Goal: Task Accomplishment & Management: Complete application form

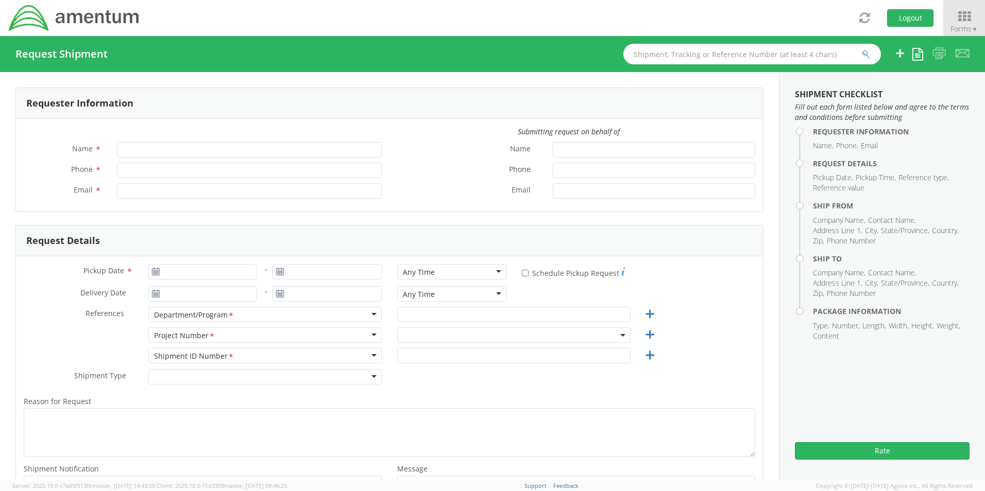
type input "[PERSON_NAME]"
type input "[PHONE_NUMBER]"
type input "[PERSON_NAME][EMAIL_ADDRESS][PERSON_NAME][DOMAIN_NAME]"
select select "OVHD.600277.00000"
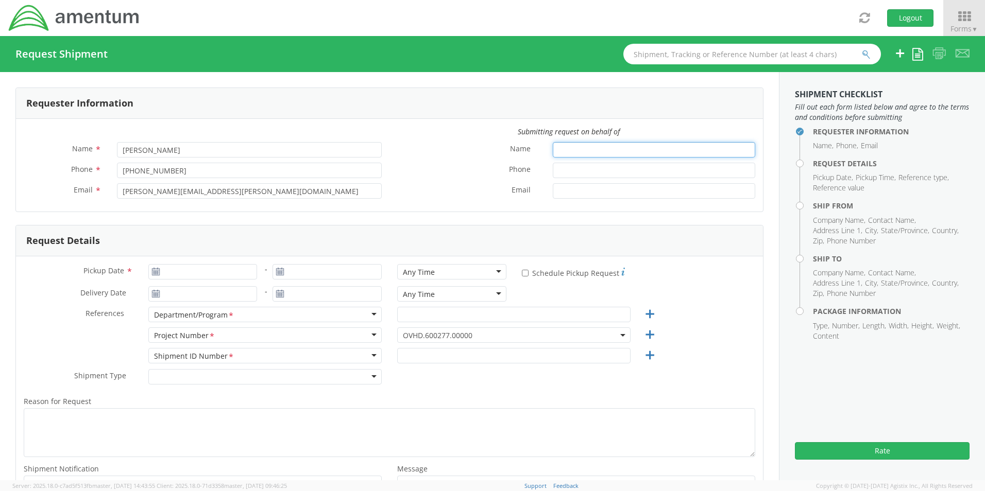
click at [587, 148] on input "Name *" at bounding box center [654, 149] width 202 height 15
type input "[PERSON_NAME]"
type input "[PHONE_NUMBER]"
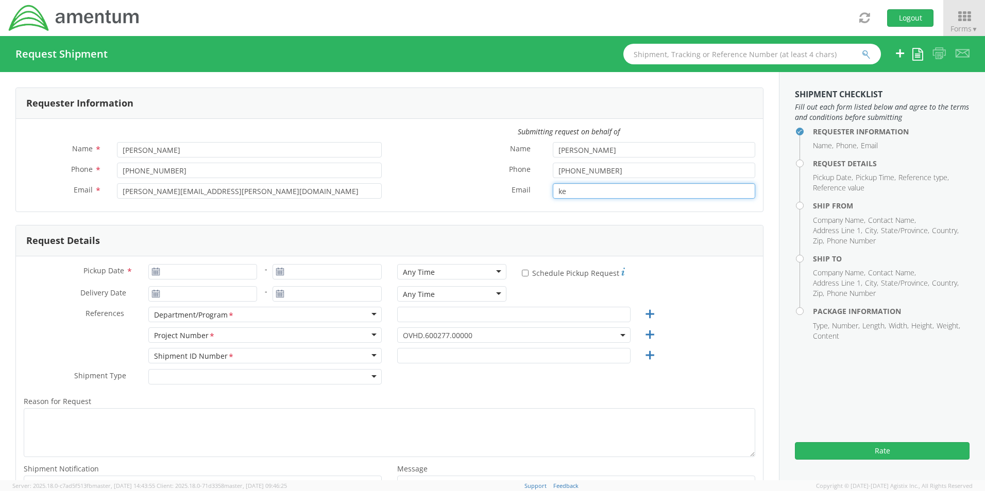
type input "k"
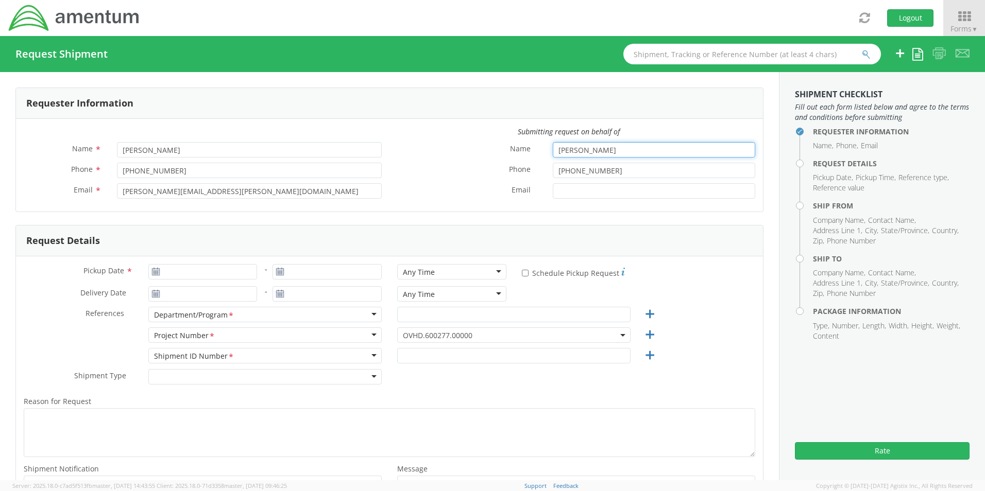
drag, startPoint x: 600, startPoint y: 147, endPoint x: 535, endPoint y: 149, distance: 65.4
click at [535, 149] on div "Name * [PERSON_NAME]" at bounding box center [575, 149] width 373 height 15
type input "[PERSON_NAME]"
type input "[PHONE_NUMBER]"
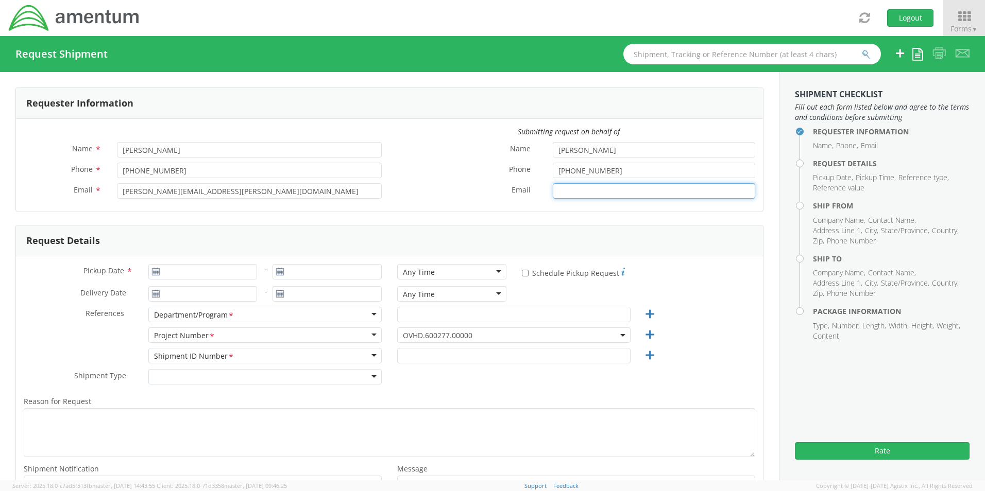
click at [565, 184] on input "Email *" at bounding box center [654, 190] width 202 height 15
click at [585, 193] on input "Email *" at bounding box center [654, 190] width 202 height 15
paste input "[PERSON_NAME][EMAIL_ADDRESS][PERSON_NAME][DOMAIN_NAME]"
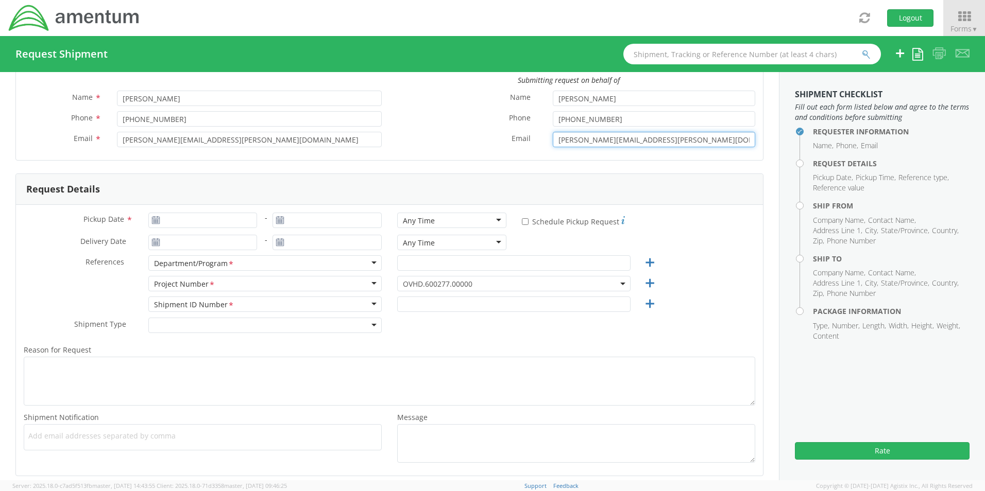
scroll to position [103, 0]
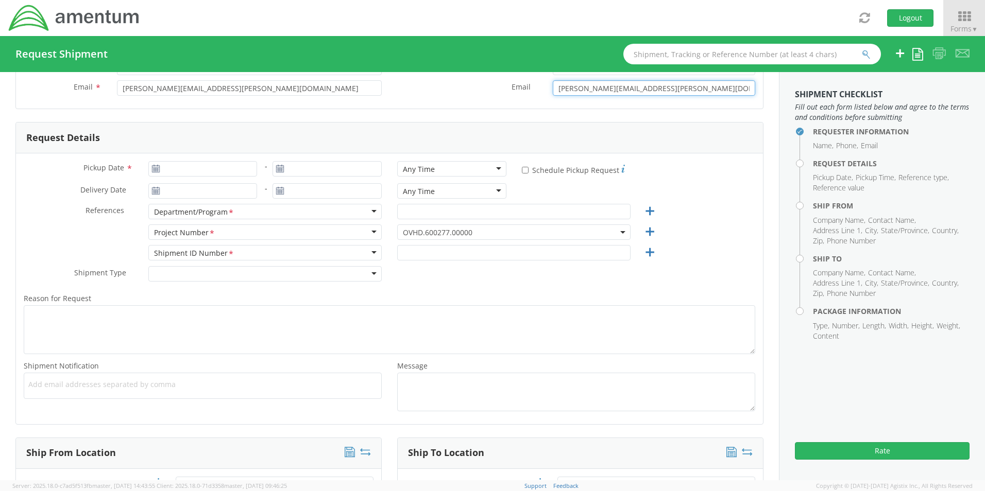
type input "[PERSON_NAME][EMAIL_ADDRESS][PERSON_NAME][DOMAIN_NAME]"
type input "[DATE]"
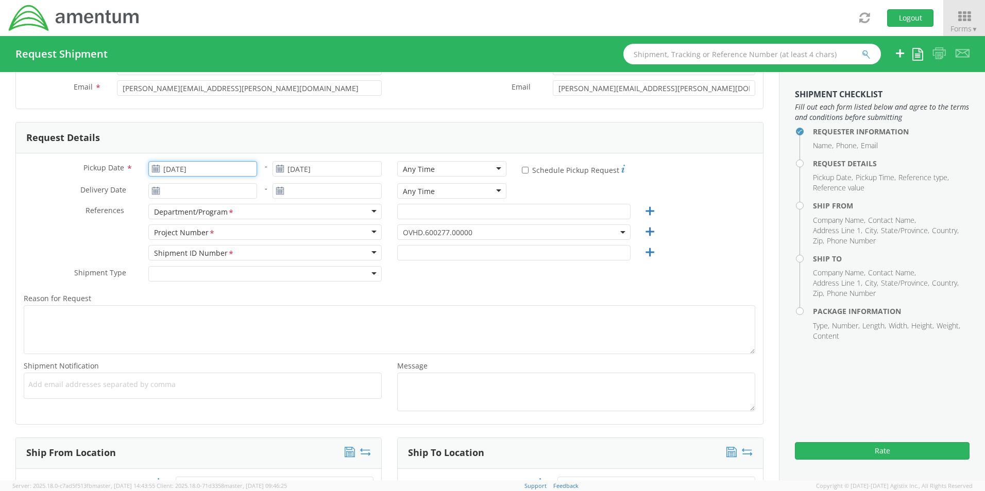
click at [227, 167] on input "[DATE]" at bounding box center [202, 168] width 109 height 15
click at [203, 234] on td "9" at bounding box center [199, 234] width 18 height 15
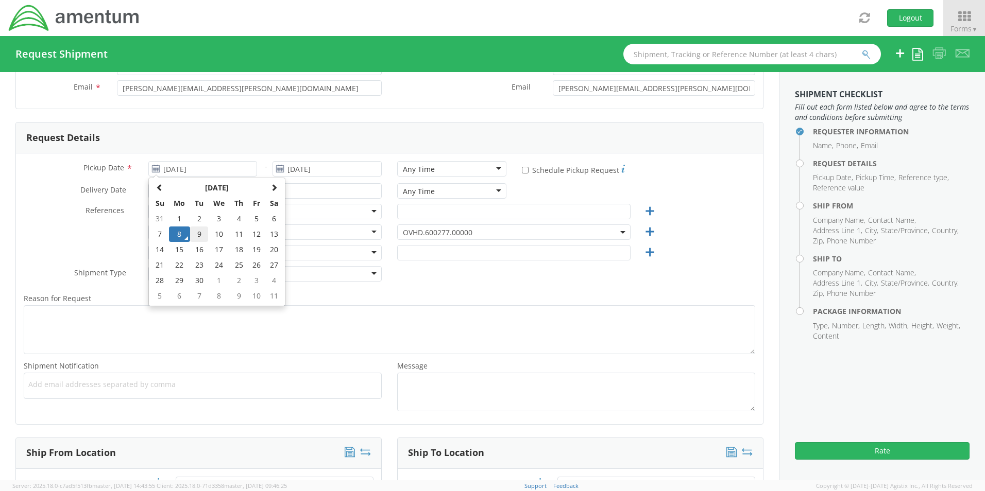
type input "[DATE]"
click at [522, 168] on input "* Schedule Pickup Request" at bounding box center [525, 170] width 7 height 7
checkbox input "true"
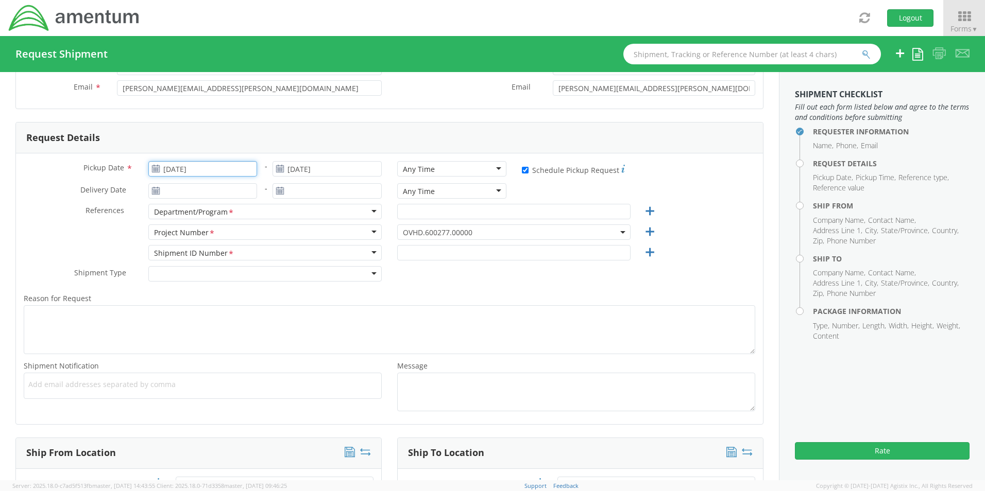
click at [214, 166] on input "[DATE]" at bounding box center [202, 168] width 109 height 15
click at [221, 234] on td "10" at bounding box center [219, 234] width 22 height 15
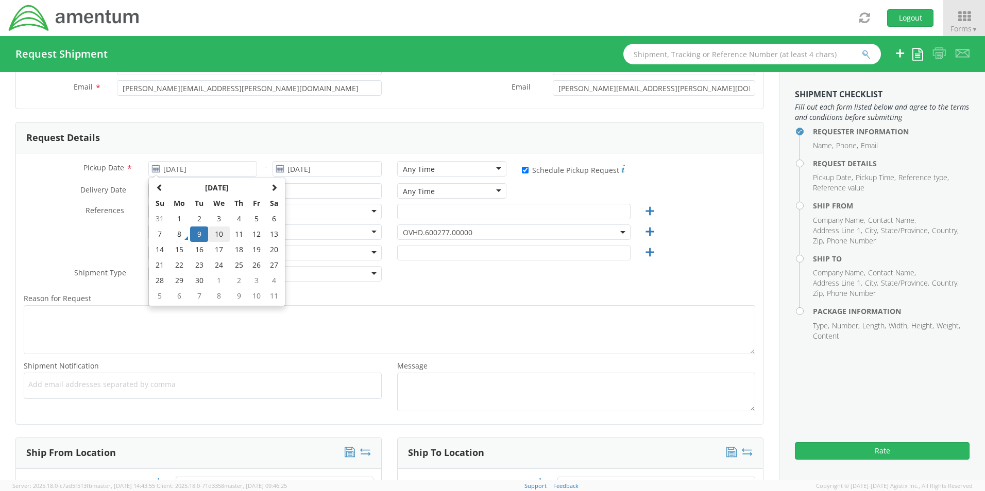
type input "[DATE]"
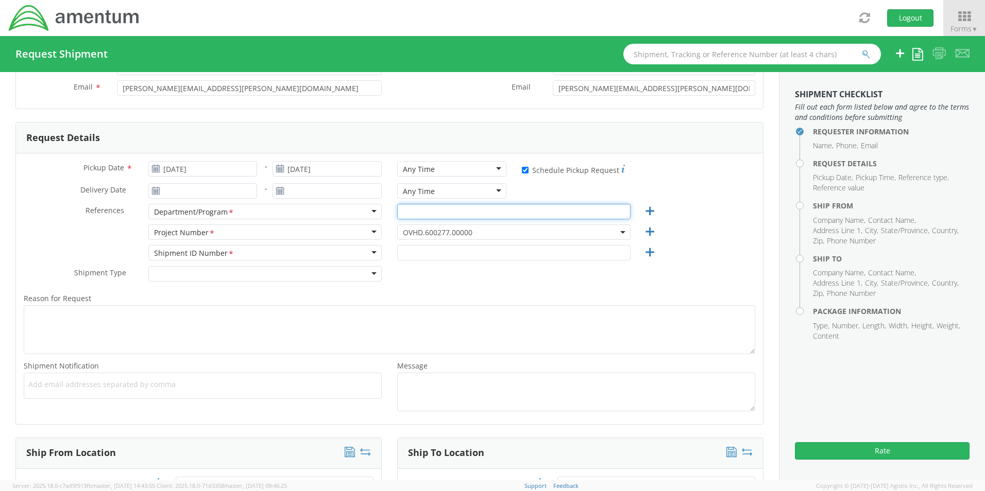
click at [409, 214] on input "text" at bounding box center [513, 211] width 233 height 15
type input "Army Aviation BD"
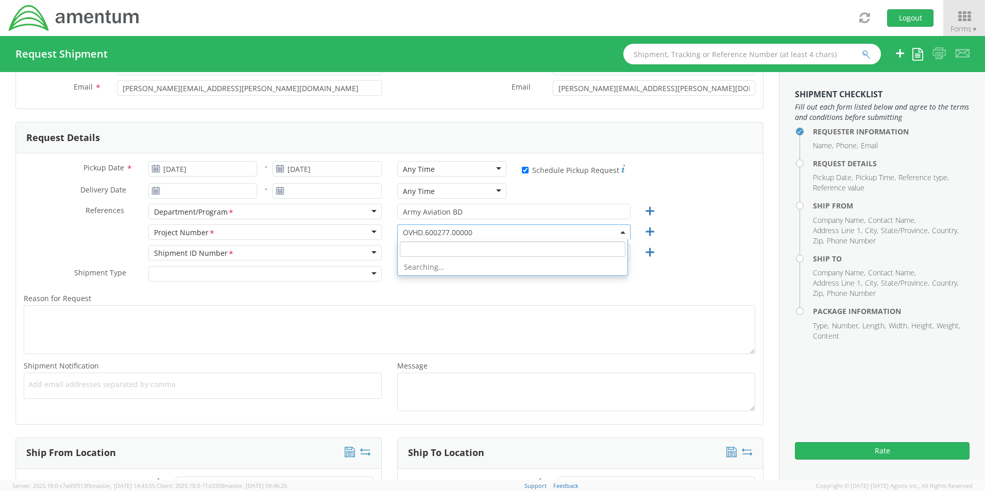
click at [497, 236] on span "OVHD.600277.00000" at bounding box center [514, 233] width 222 height 10
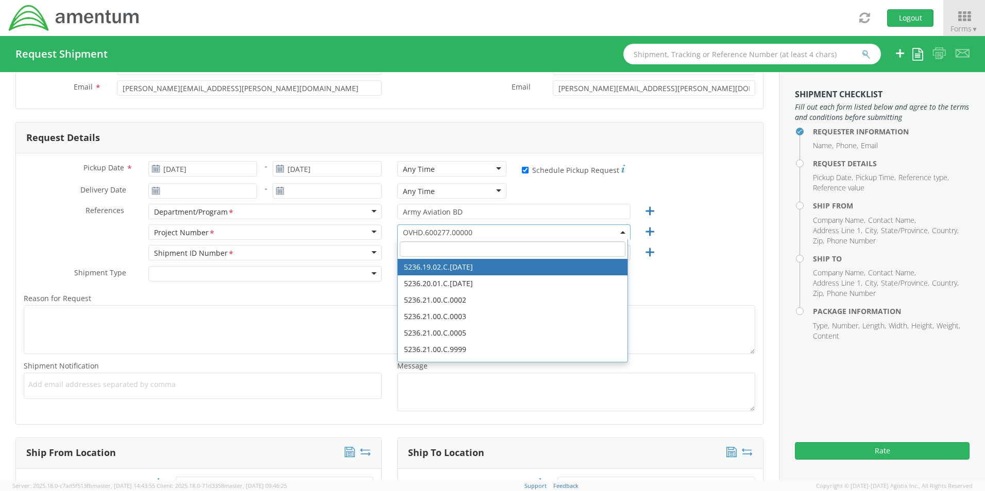
click at [427, 247] on input "search" at bounding box center [513, 249] width 226 height 15
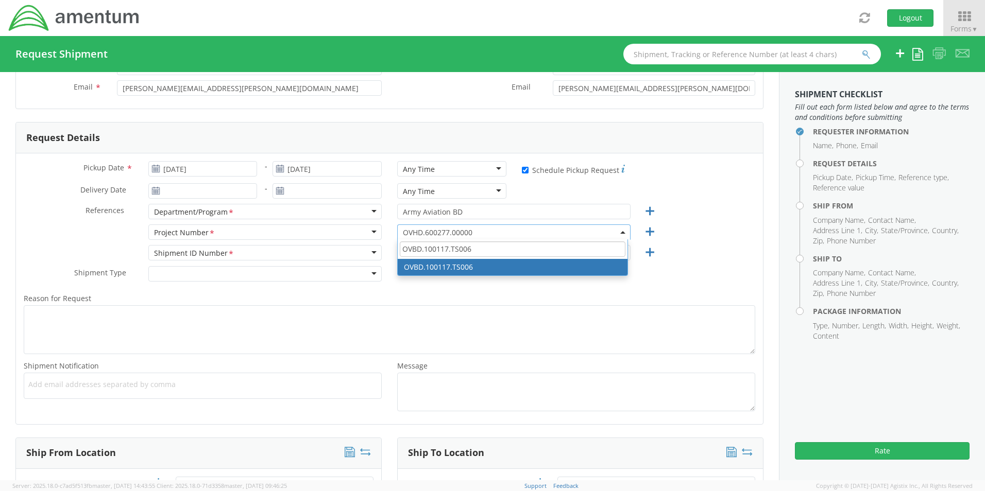
type input "OVBD.100117.TS006"
select select "OVBD.100117.TS006"
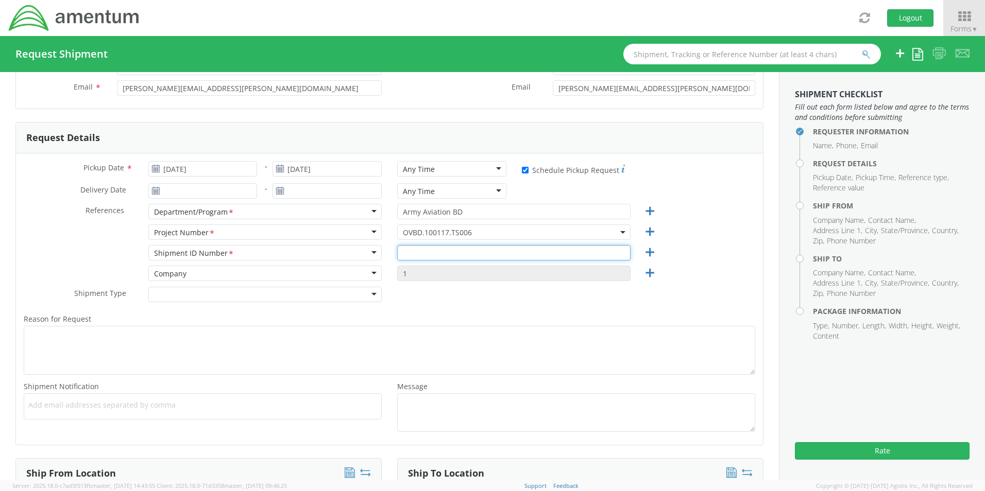
click at [427, 255] on input "text" at bounding box center [513, 252] width 233 height 15
type input "t"
type input "TS00601"
click at [321, 303] on div "Shipment Type * Batch Regular" at bounding box center [202, 297] width 373 height 21
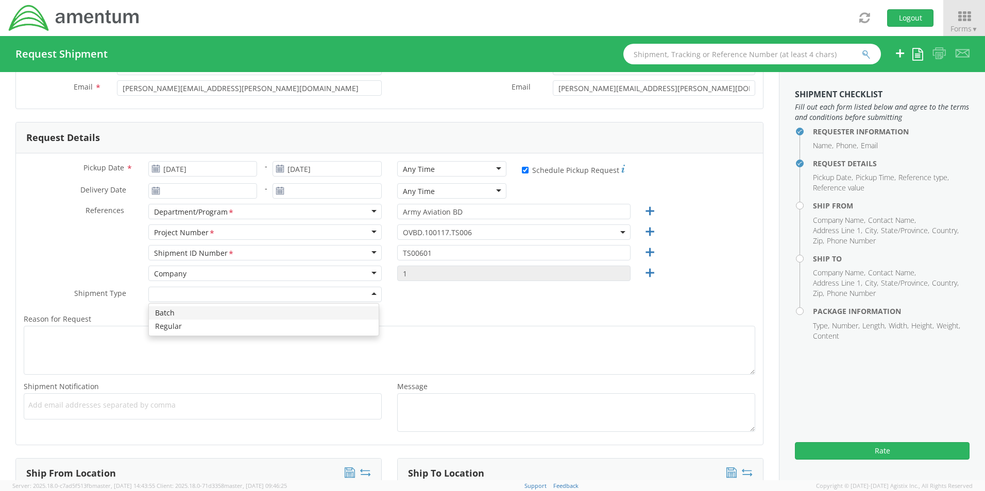
click at [367, 297] on div at bounding box center [264, 294] width 233 height 15
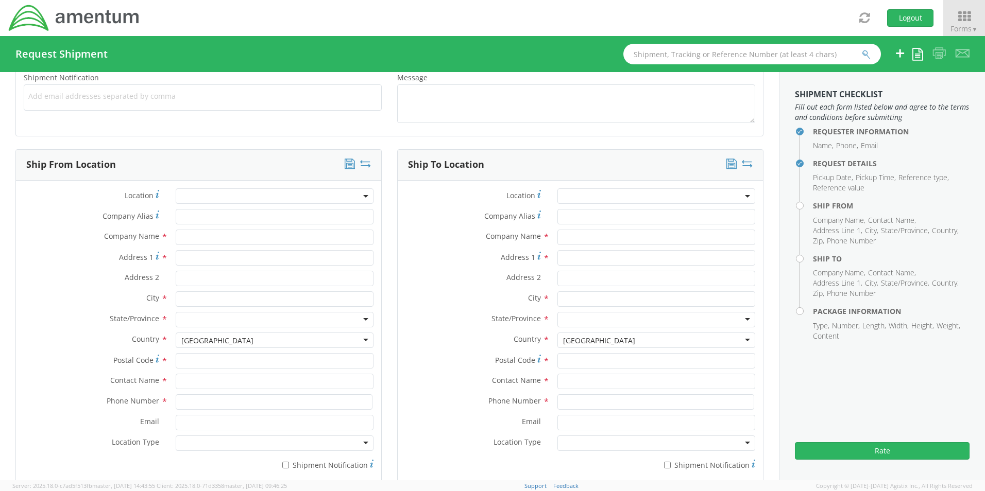
scroll to position [515, 0]
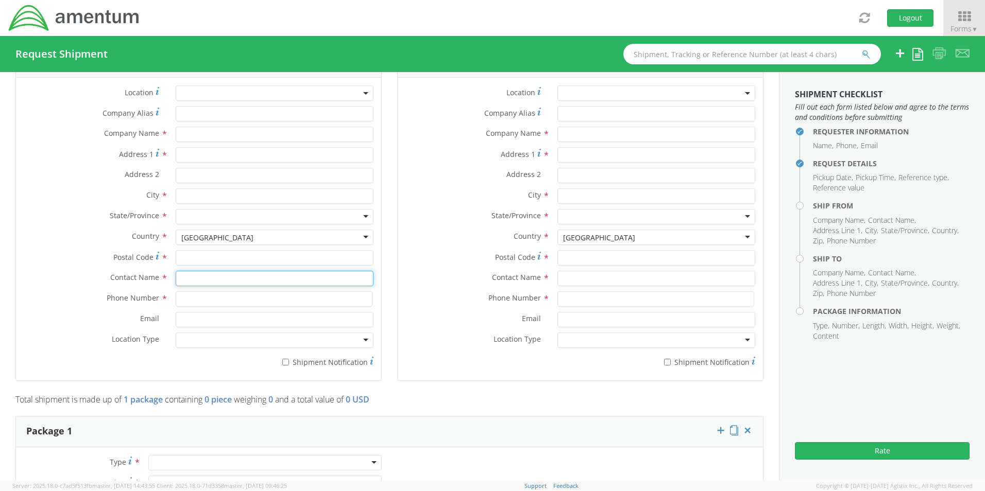
click at [203, 283] on input "text" at bounding box center [275, 278] width 198 height 15
type input "k"
type input "[PERSON_NAME]"
click at [197, 300] on input at bounding box center [274, 299] width 197 height 15
drag, startPoint x: 234, startPoint y: 300, endPoint x: 68, endPoint y: 297, distance: 165.9
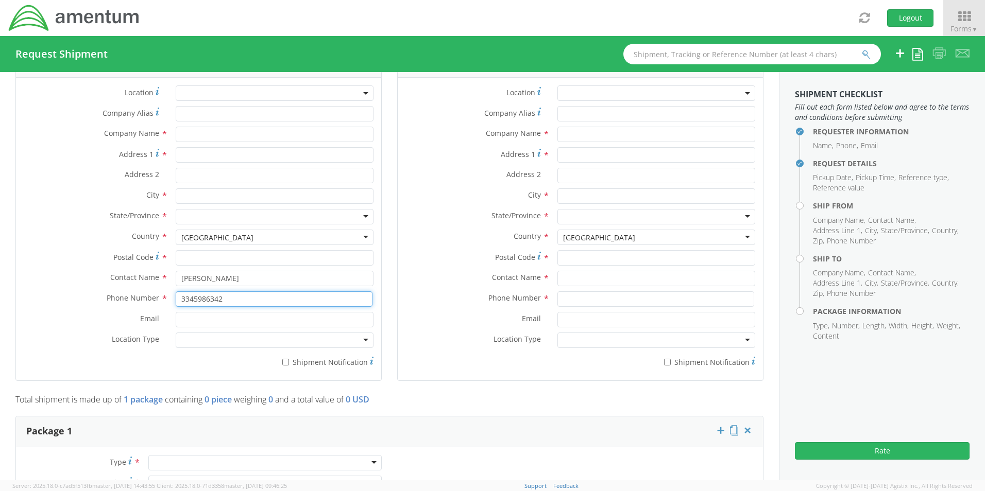
click at [68, 297] on div "Phone Number * 3345986342" at bounding box center [198, 299] width 365 height 15
type input "3342372645"
click at [205, 320] on input "Email *" at bounding box center [275, 319] width 198 height 15
paste input "[EMAIL_ADDRESS][DOMAIN_NAME]"
type input "[EMAIL_ADDRESS][DOMAIN_NAME]"
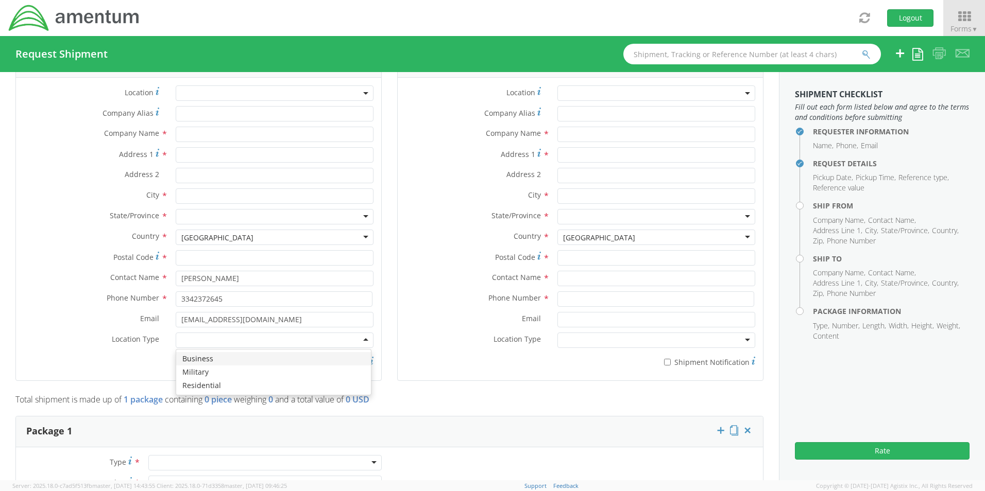
click at [200, 339] on div at bounding box center [275, 340] width 198 height 15
click at [235, 97] on span at bounding box center [275, 93] width 198 height 15
click at [54, 106] on label "Company Alias *" at bounding box center [92, 113] width 152 height 14
click at [176, 106] on input "Company Alias *" at bounding box center [275, 113] width 198 height 15
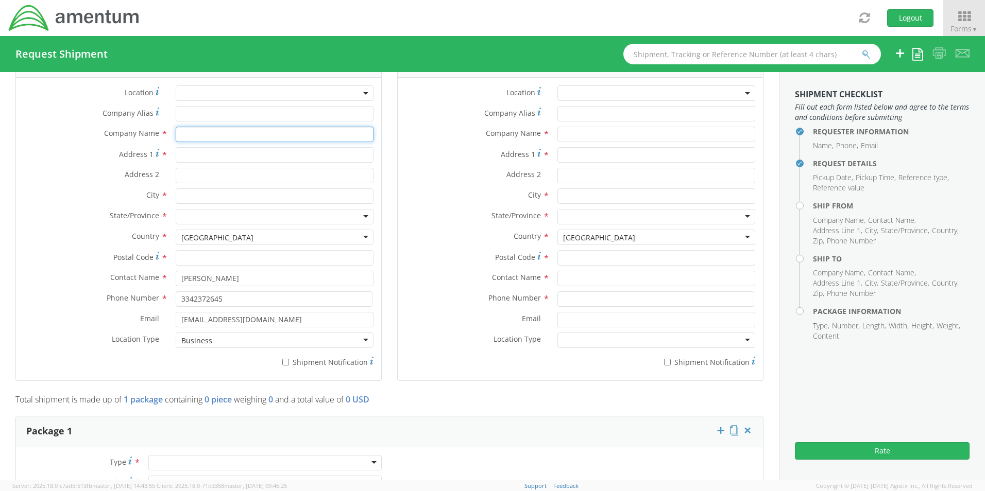
click at [202, 136] on input "text" at bounding box center [275, 134] width 198 height 15
type input "amentum"
type input "[STREET_ADDRESS][PERSON_NAME]"
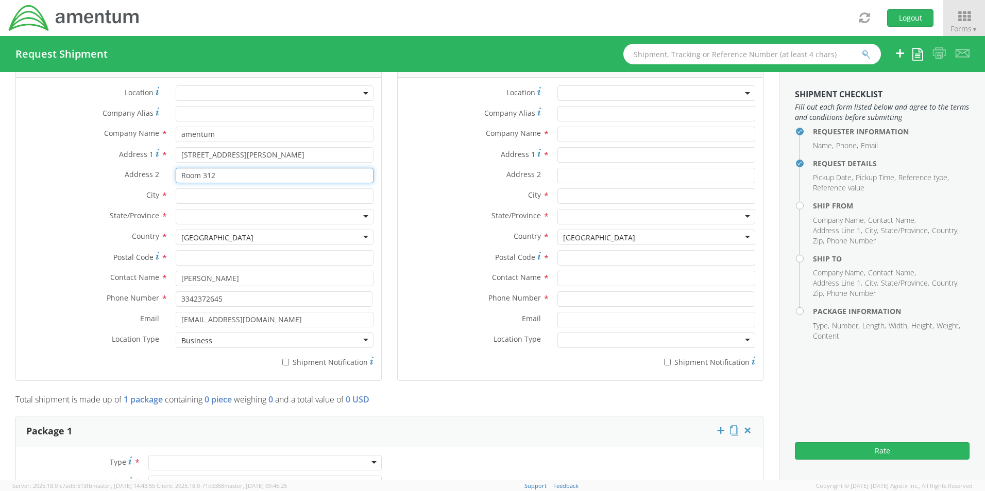
type input "Room 312"
type input "Fort [PERSON_NAME]"
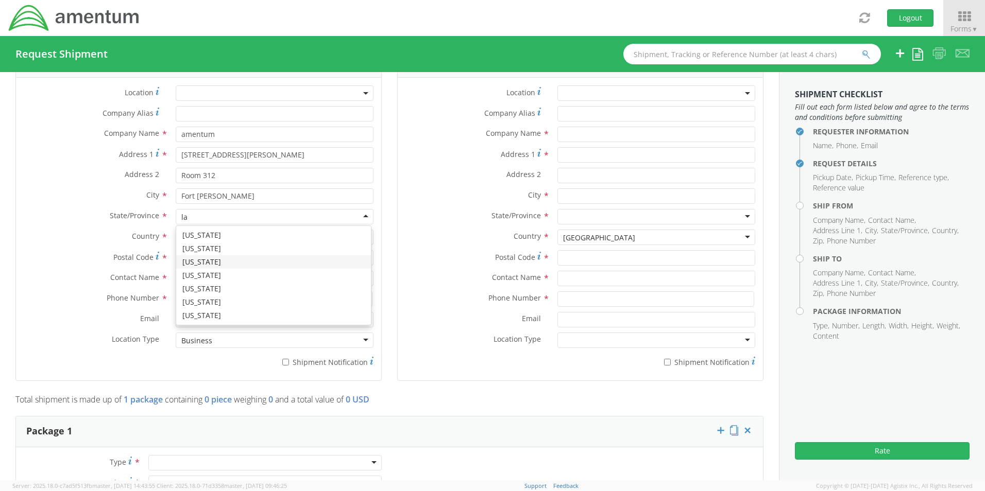
type input "l"
type input "al"
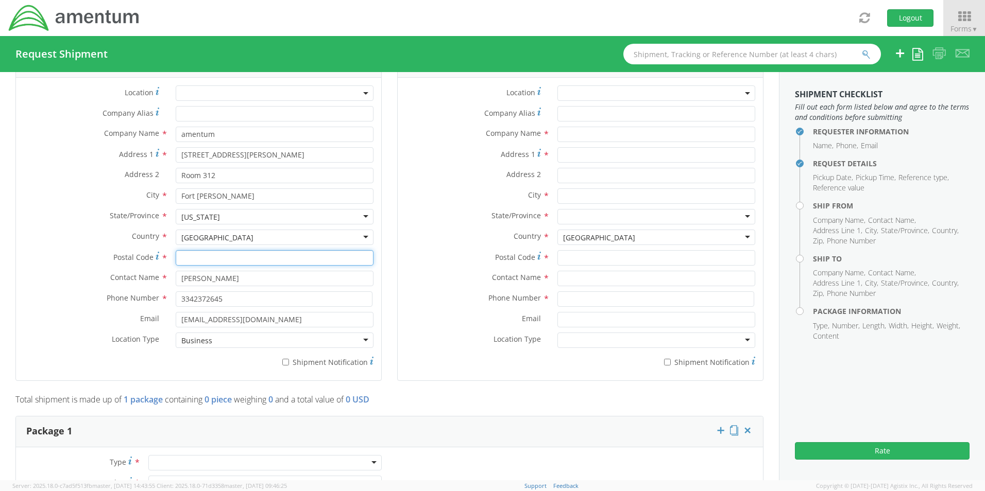
click at [228, 253] on input "Postal Code *" at bounding box center [275, 257] width 198 height 15
type input "36362"
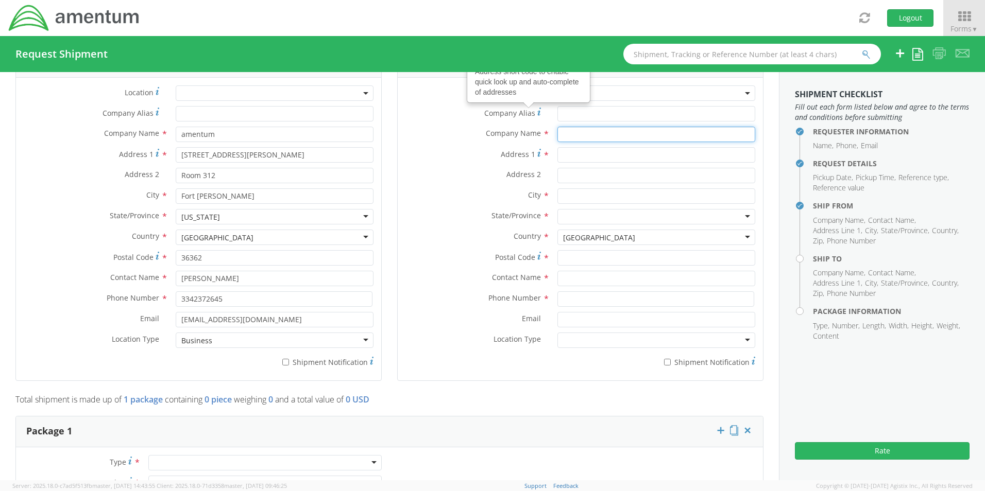
click at [586, 138] on input "text" at bounding box center [656, 134] width 198 height 15
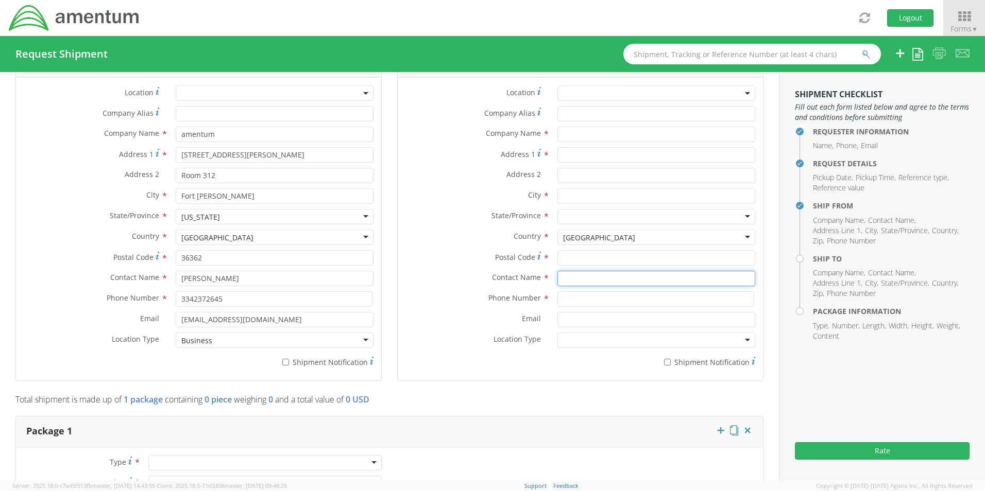
click at [585, 280] on input "text" at bounding box center [656, 278] width 198 height 15
type input "[PERSON_NAME]"
click at [576, 298] on input at bounding box center [655, 299] width 197 height 15
type input "2544230535"
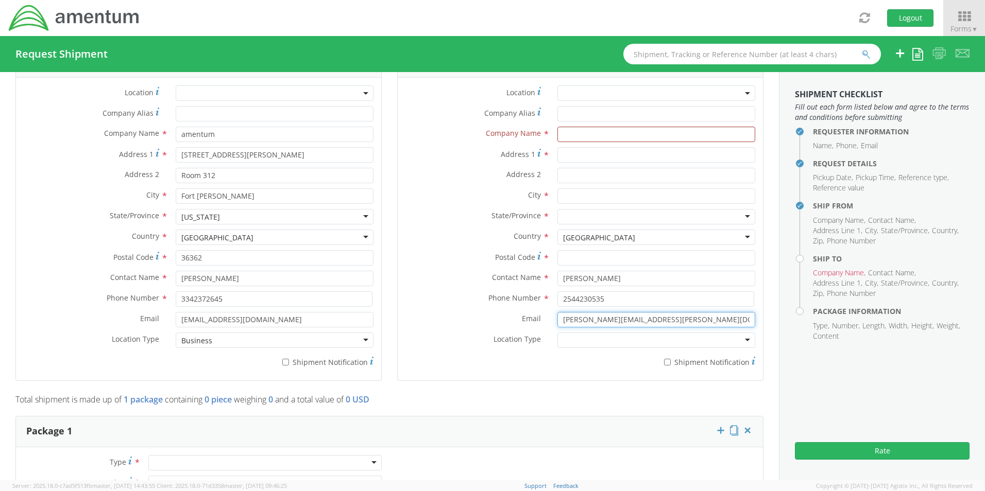
type input "[PERSON_NAME][EMAIL_ADDRESS][PERSON_NAME][DOMAIN_NAME]"
click at [579, 340] on div at bounding box center [656, 340] width 198 height 15
click at [568, 258] on input "Postal Code *" at bounding box center [656, 257] width 198 height 15
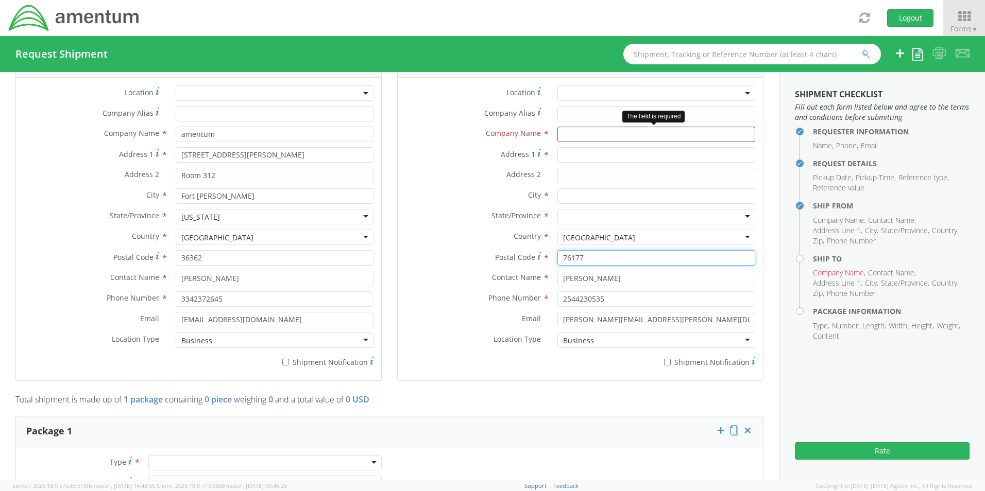
type input "76177"
click at [567, 137] on input "text" at bounding box center [656, 134] width 198 height 15
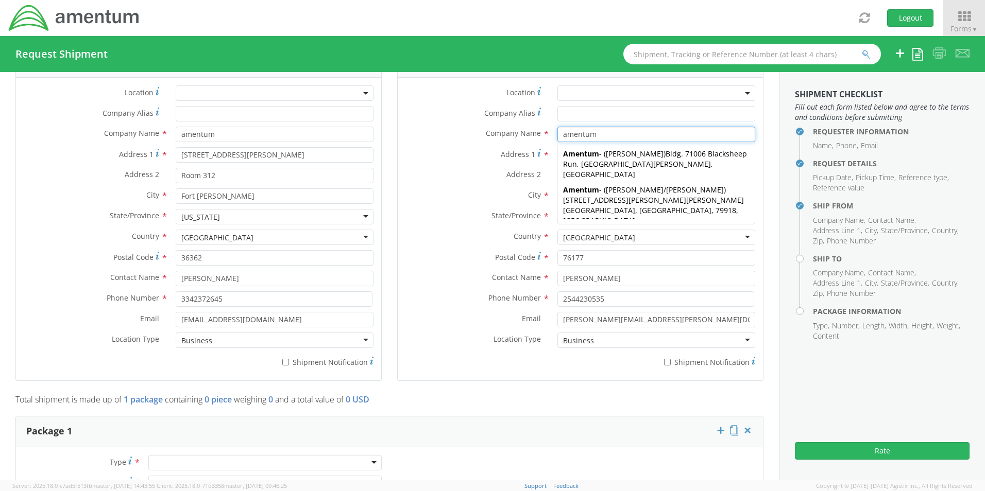
type input "amentum"
click at [422, 185] on div "Address 2 *" at bounding box center [580, 178] width 365 height 21
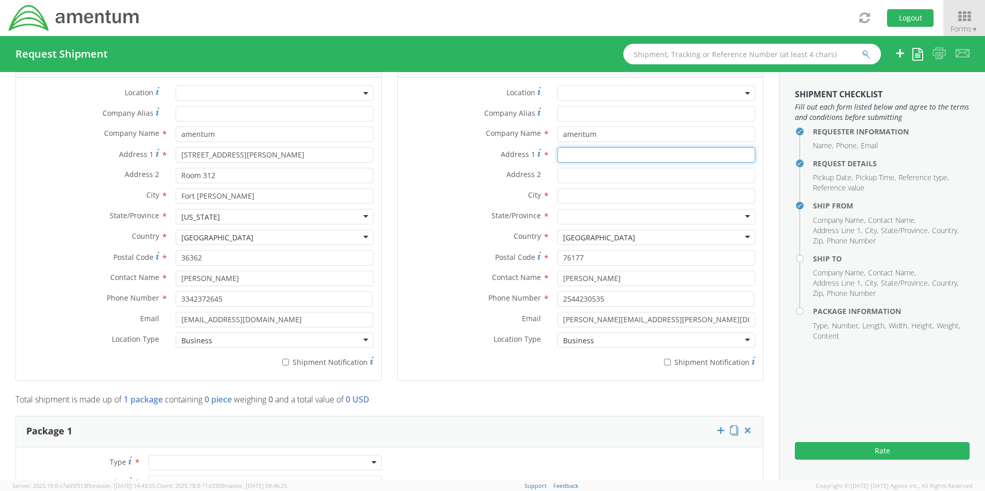
click at [587, 158] on input "Address 1 *" at bounding box center [656, 154] width 198 height 15
type input "[STREET_ADDRESS]"
type input "[GEOGRAPHIC_DATA]"
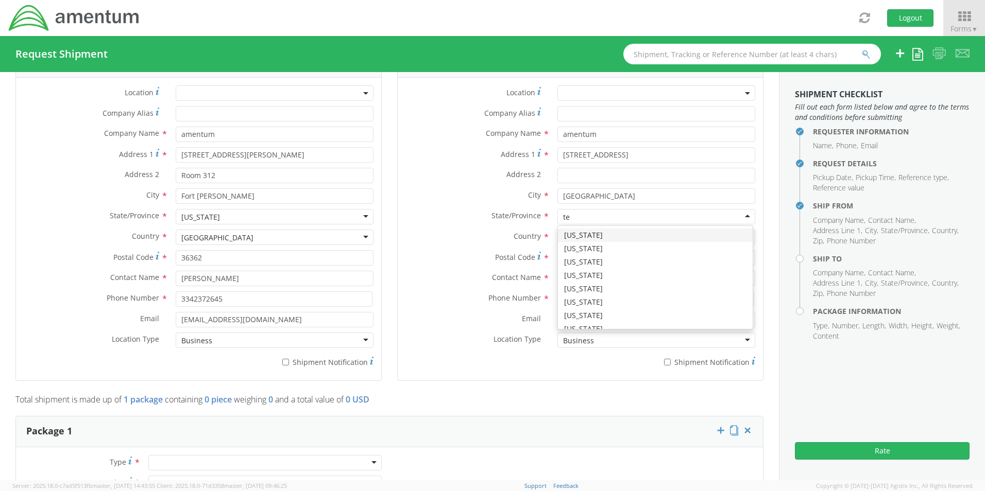
type input "tex"
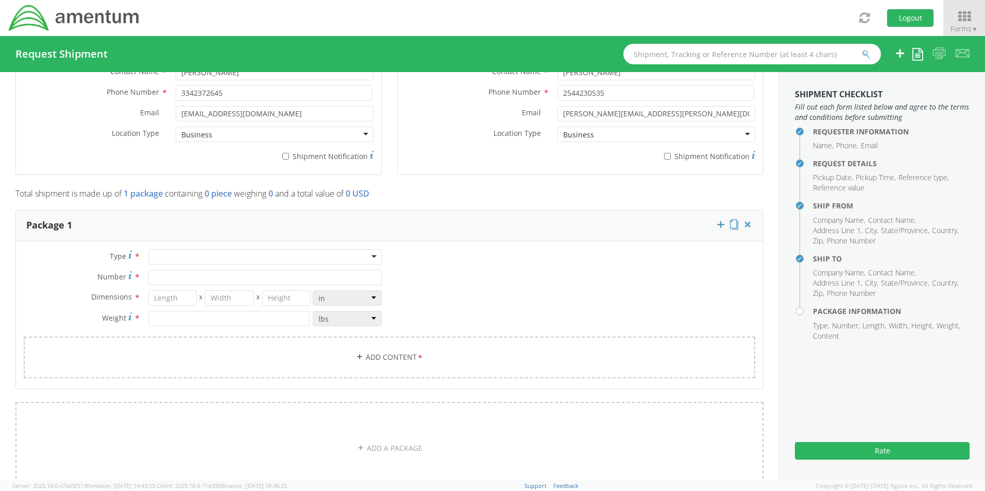
scroll to position [773, 0]
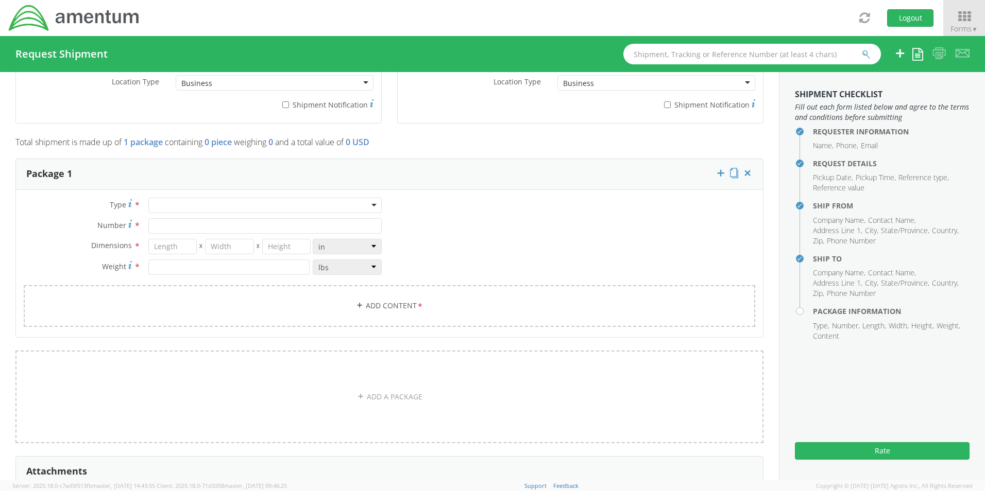
click at [161, 198] on div at bounding box center [264, 205] width 233 height 15
click at [188, 226] on input "Number *" at bounding box center [264, 225] width 233 height 15
type input "1"
click at [172, 250] on input "number" at bounding box center [172, 246] width 49 height 15
type input "38.5"
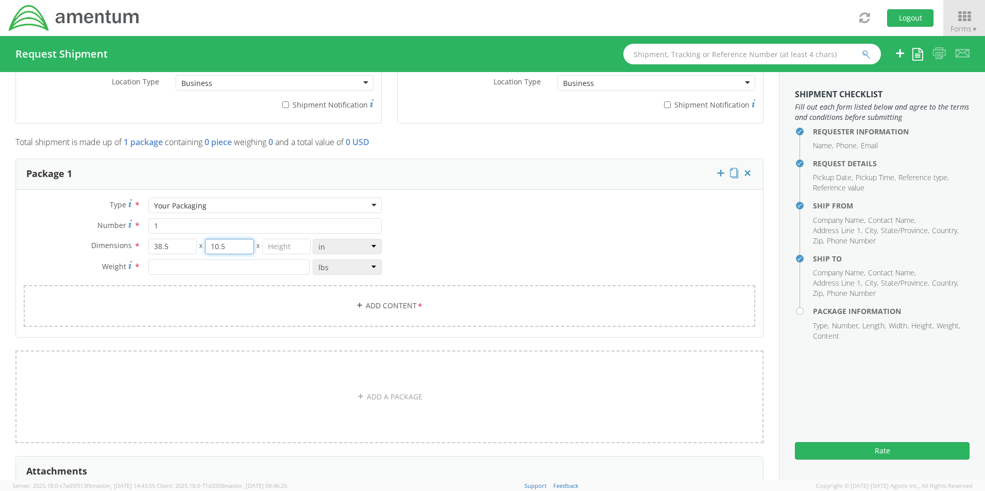
type input "10.5"
type input "5"
type input "20"
click at [371, 308] on link "Add Content *" at bounding box center [389, 306] width 731 height 42
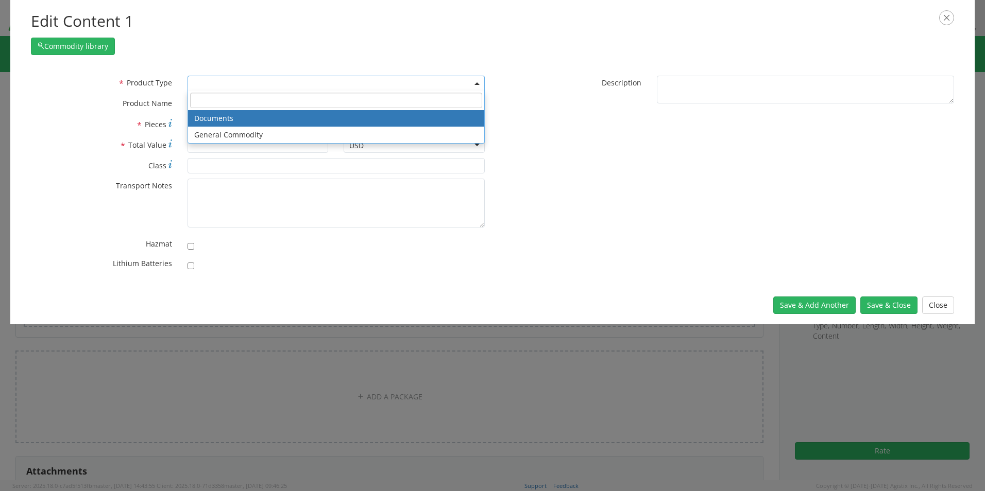
click at [203, 78] on span at bounding box center [336, 83] width 297 height 15
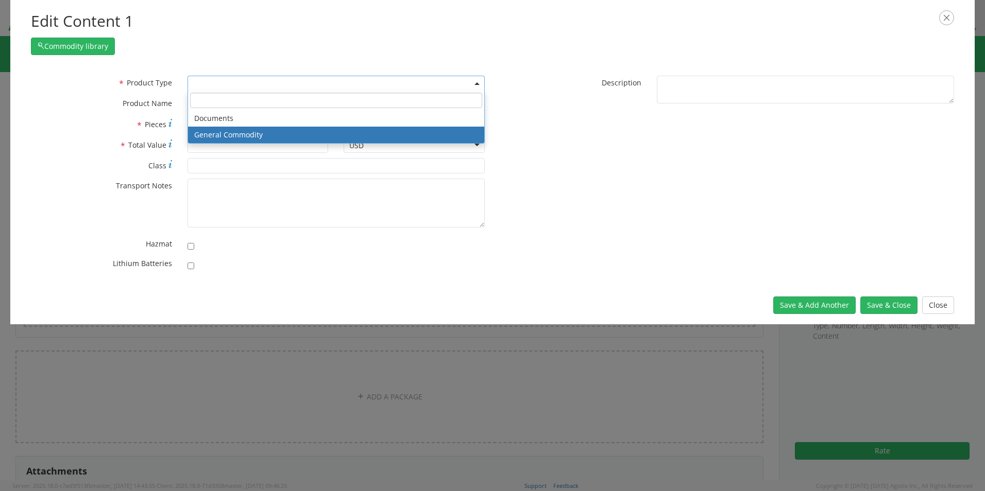
select select "COMMODITY"
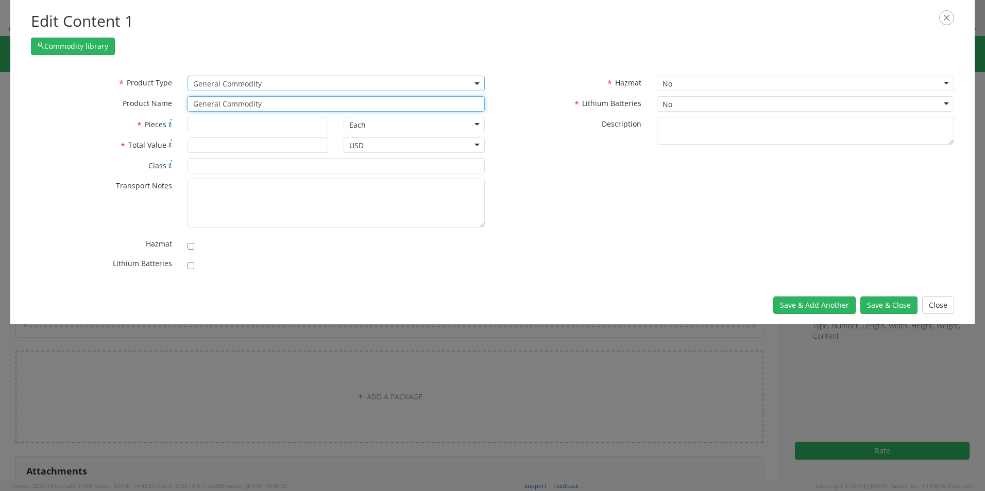
click at [222, 108] on input "General Commodity" at bounding box center [336, 103] width 297 height 15
drag, startPoint x: 293, startPoint y: 106, endPoint x: 117, endPoint y: 100, distance: 175.8
click at [117, 100] on div "* Product Name General Commodity" at bounding box center [257, 103] width 469 height 15
type input "Banners"
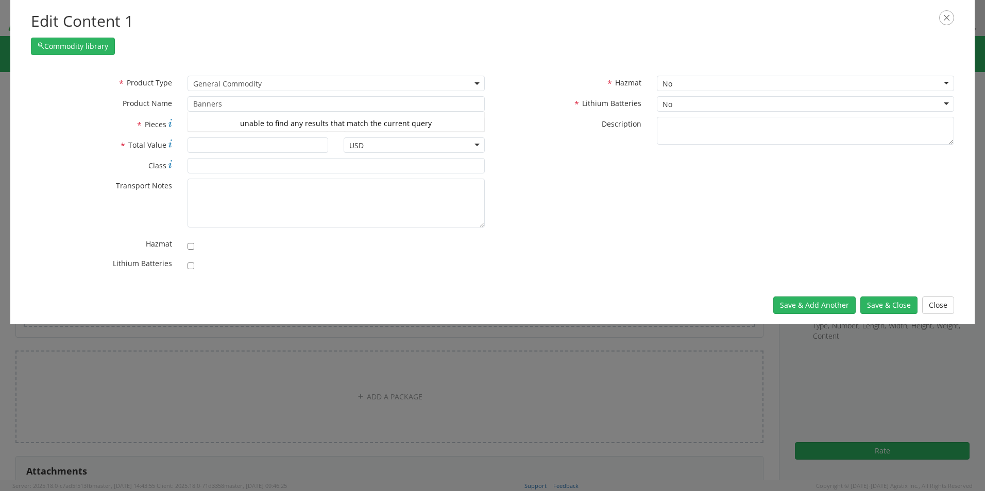
click at [117, 128] on label "* Pieces" at bounding box center [101, 124] width 157 height 14
click at [188, 128] on input "* Pieces" at bounding box center [258, 124] width 141 height 15
click at [201, 145] on input "* Total Value" at bounding box center [258, 145] width 141 height 15
drag, startPoint x: 235, startPoint y: 126, endPoint x: 120, endPoint y: 124, distance: 115.4
click at [126, 125] on div "* Pieces 2" at bounding box center [179, 124] width 313 height 15
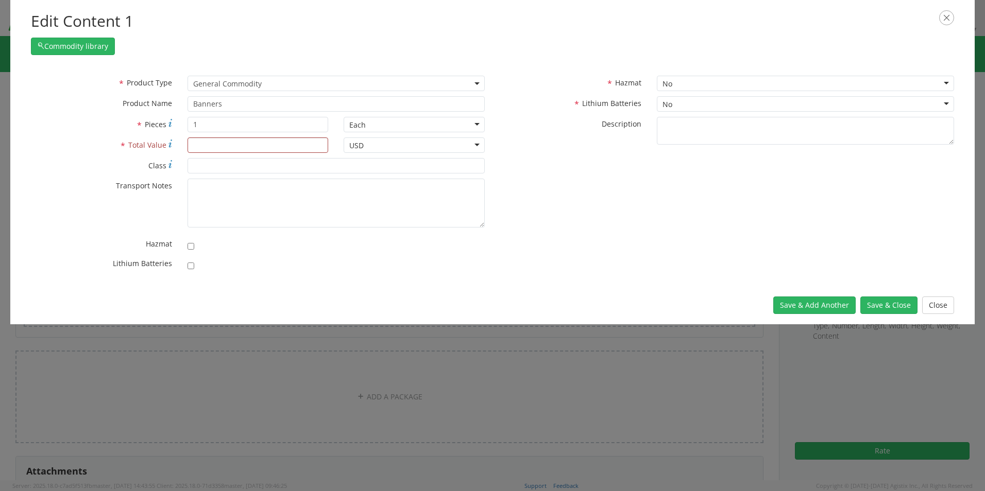
scroll to position [92, 0]
drag, startPoint x: 213, startPoint y: 130, endPoint x: 159, endPoint y: 127, distance: 54.7
click at [159, 127] on div "* Pieces 1" at bounding box center [179, 124] width 313 height 15
type input "2"
click at [232, 148] on input "* Total Value" at bounding box center [258, 145] width 141 height 15
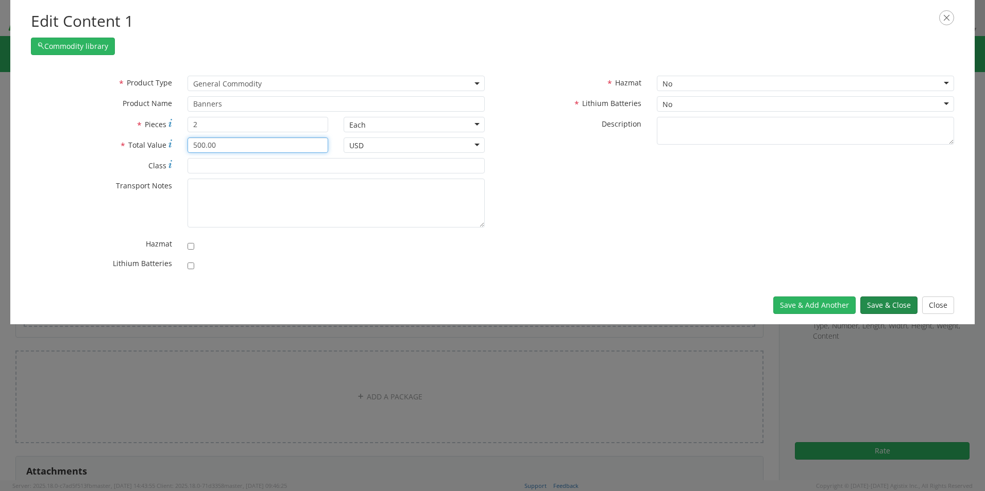
type input "500.00"
click at [890, 305] on button "Save & Close" at bounding box center [888, 306] width 57 height 18
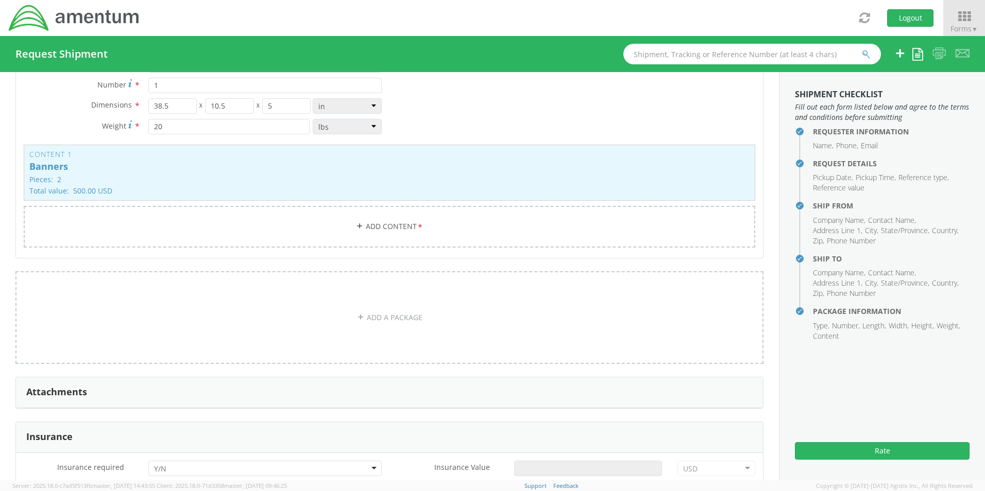
scroll to position [927, 0]
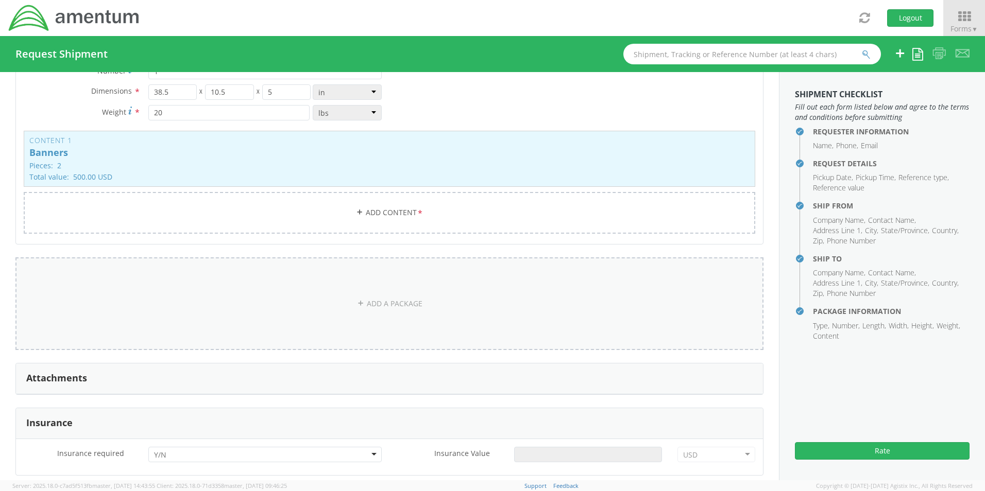
click at [333, 288] on link "ADD A PACKAGE" at bounding box center [389, 304] width 748 height 93
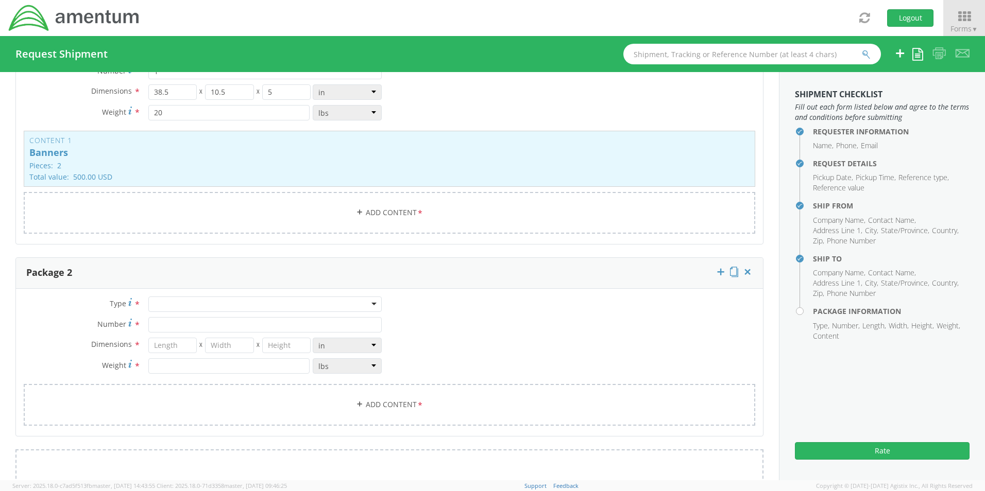
click at [207, 307] on div at bounding box center [264, 304] width 233 height 15
click at [176, 324] on input "Number *" at bounding box center [264, 324] width 233 height 15
type input "1"
type input "13.25"
type input "11.5"
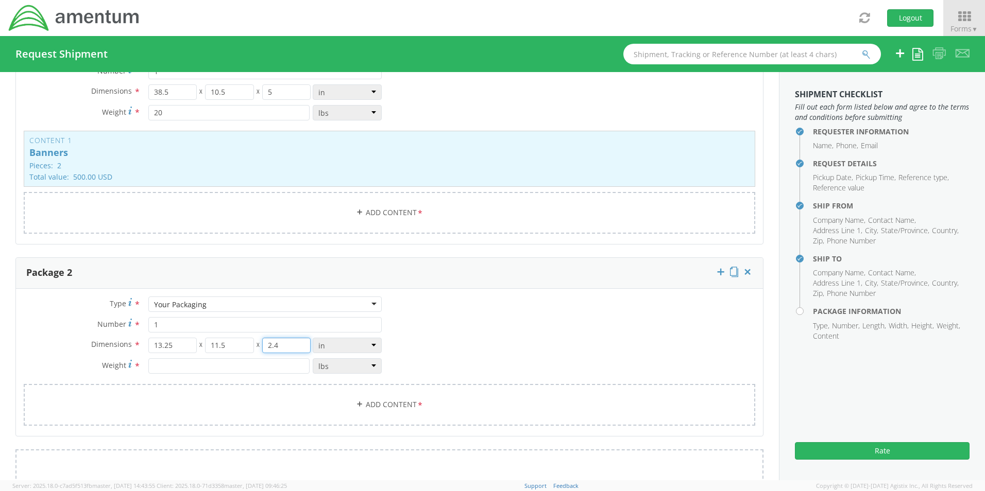
type input "2.4"
click at [166, 367] on input "number" at bounding box center [228, 366] width 161 height 15
type input "8"
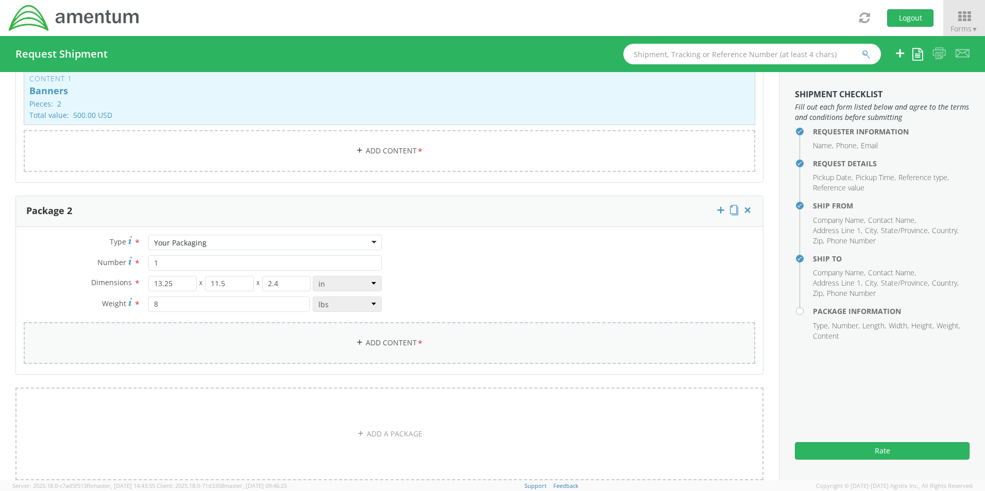
click at [388, 346] on link "Add Content *" at bounding box center [389, 343] width 731 height 42
select select
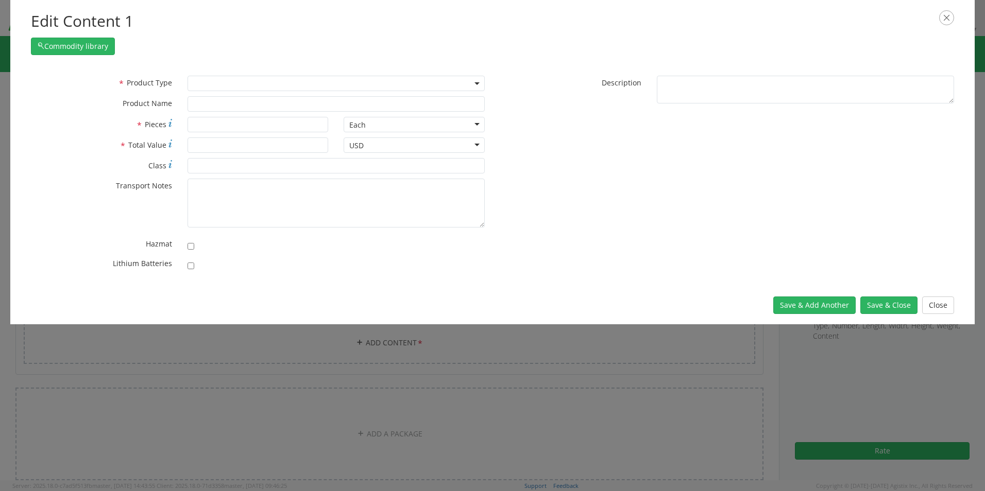
click at [194, 83] on span at bounding box center [336, 83] width 297 height 15
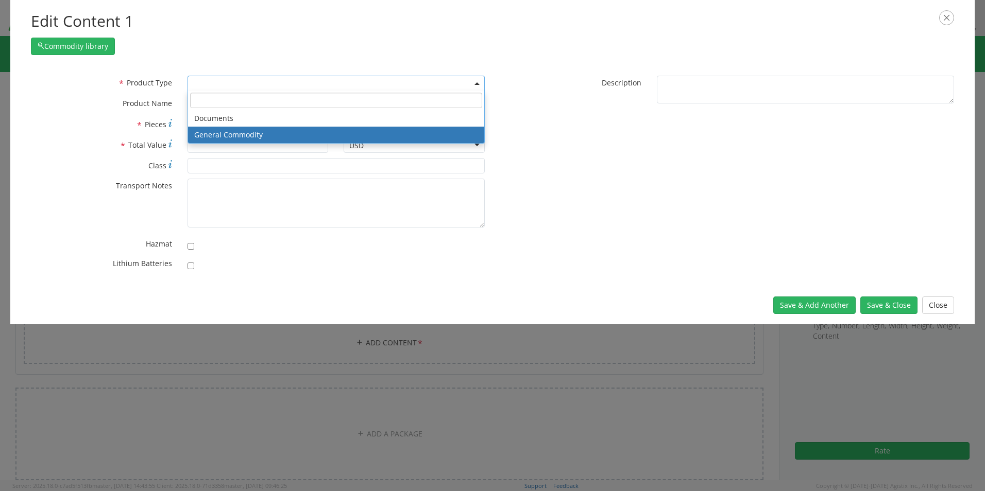
select select "COMMODITY"
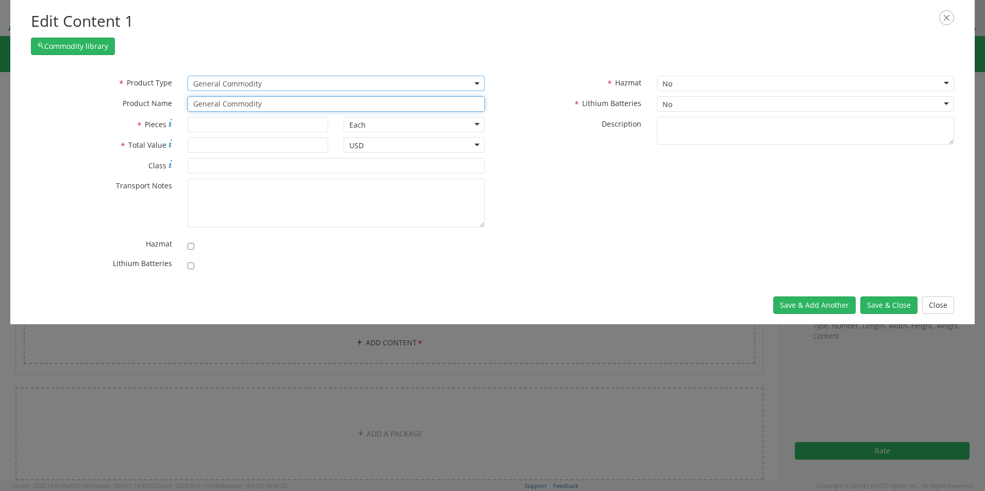
click at [220, 101] on input "General Commodity" at bounding box center [336, 103] width 297 height 15
drag, startPoint x: 198, startPoint y: 102, endPoint x: 9, endPoint y: 97, distance: 188.6
click at [10, 97] on div "Edit Content 1 Commodity library * Product Type Documents General Commodity Gen…" at bounding box center [492, 245] width 985 height 491
type input "Tablecloth"
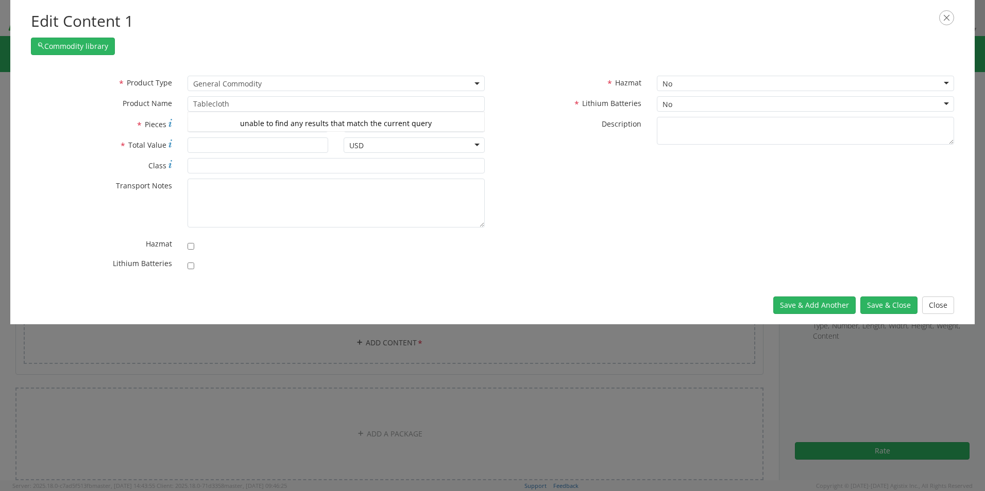
click at [82, 101] on label "* Product Name" at bounding box center [101, 102] width 157 height 12
click at [199, 127] on input "* Pieces Number of pieces inside all the packages" at bounding box center [258, 124] width 141 height 15
type input "1"
click at [204, 146] on input "* Total Value" at bounding box center [258, 145] width 141 height 15
type input "250.00"
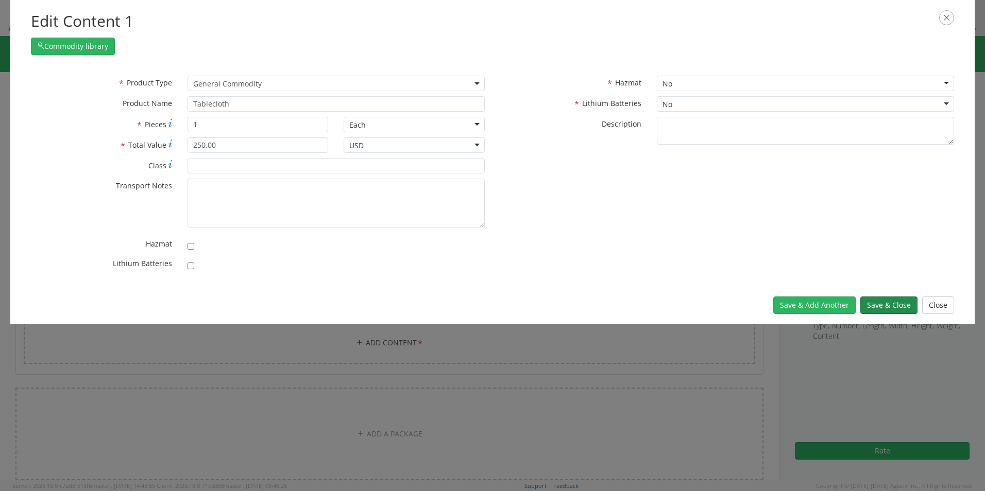
click at [880, 310] on button "Save & Close" at bounding box center [888, 306] width 57 height 18
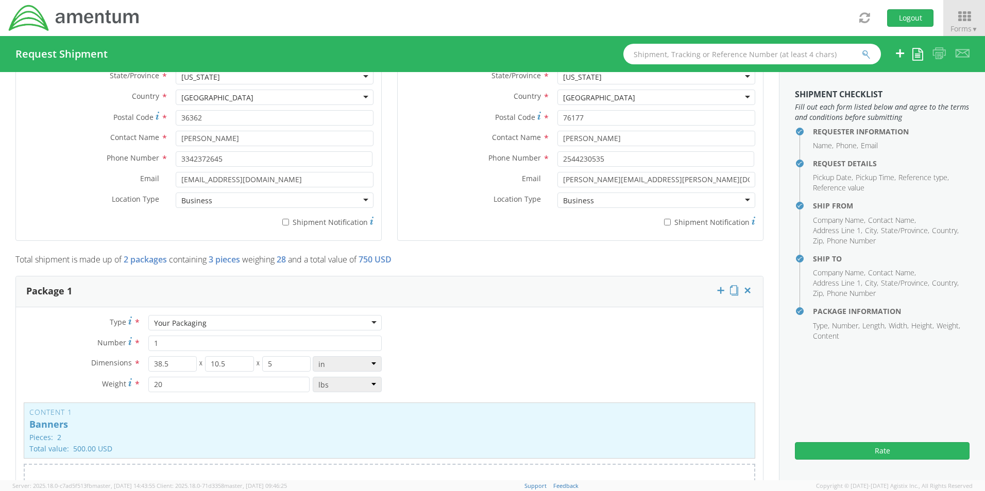
scroll to position [577, 0]
